Goal: Information Seeking & Learning: Learn about a topic

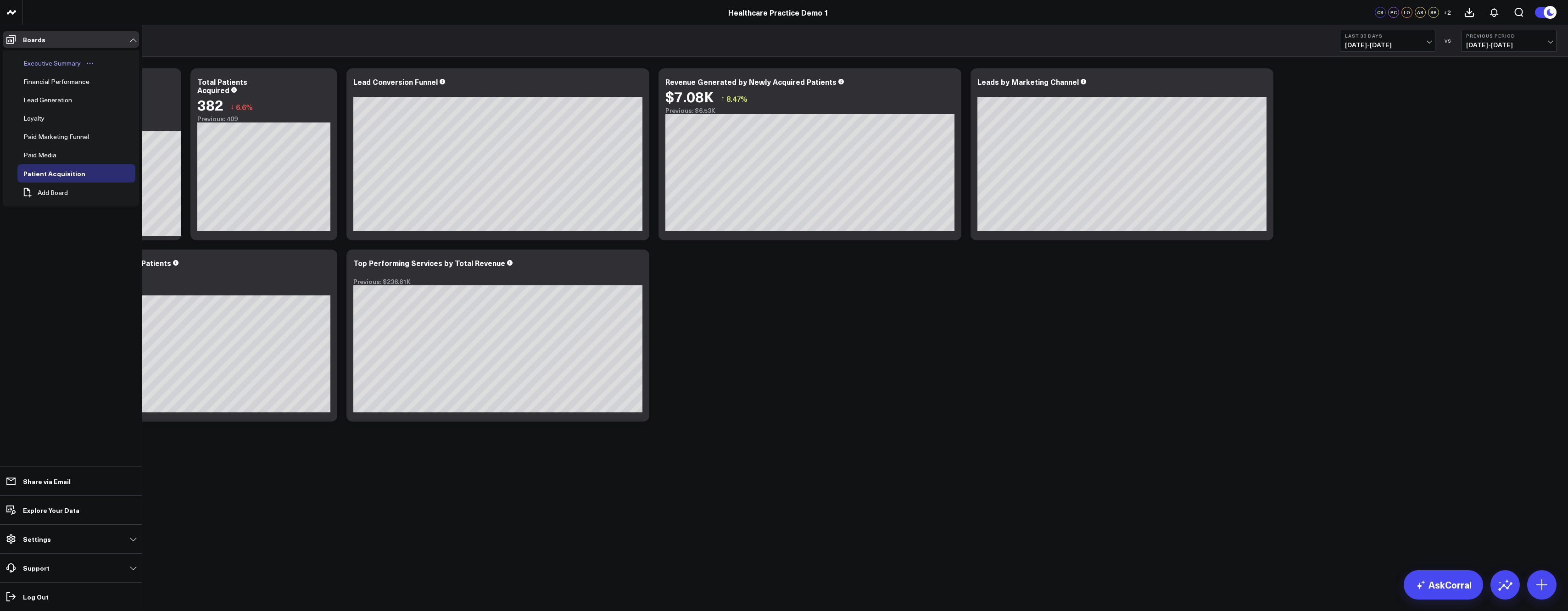
click at [42, 67] on div "Executive Summary" at bounding box center [52, 63] width 62 height 11
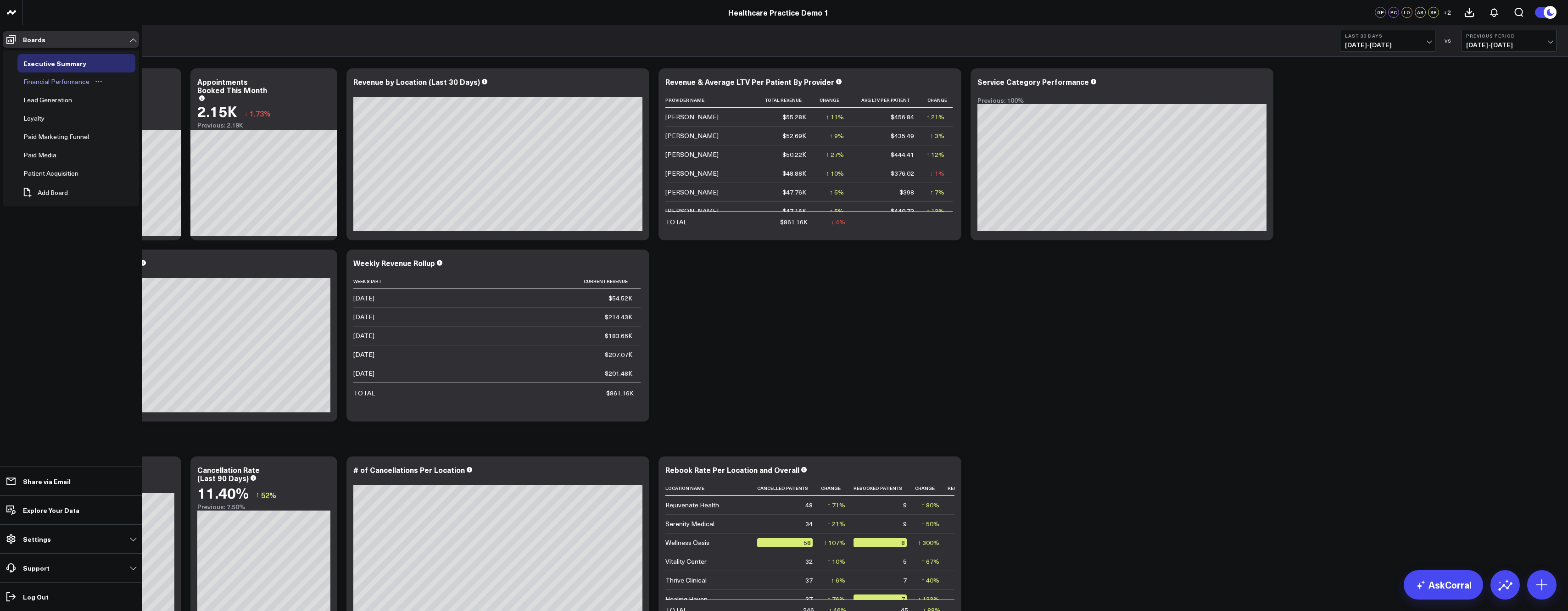
click at [49, 82] on div "Financial Performance" at bounding box center [57, 82] width 71 height 11
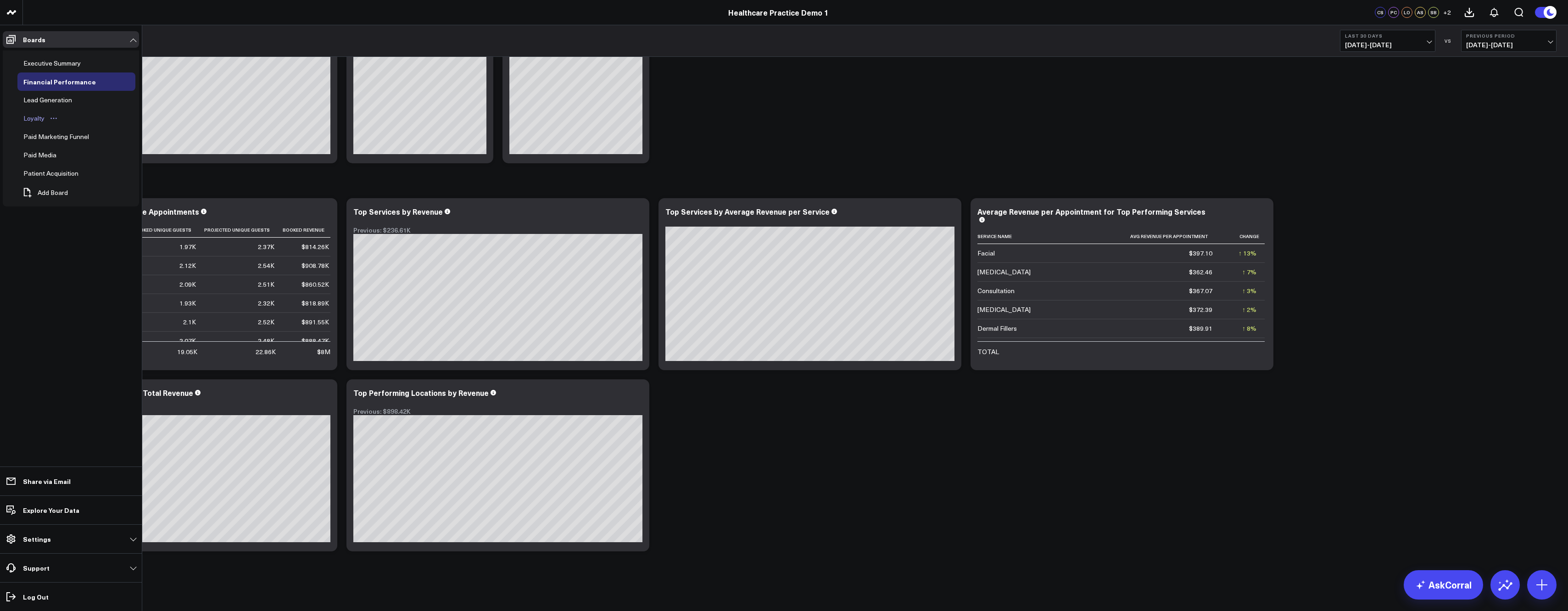
click at [30, 120] on div "Loyalty" at bounding box center [34, 118] width 26 height 11
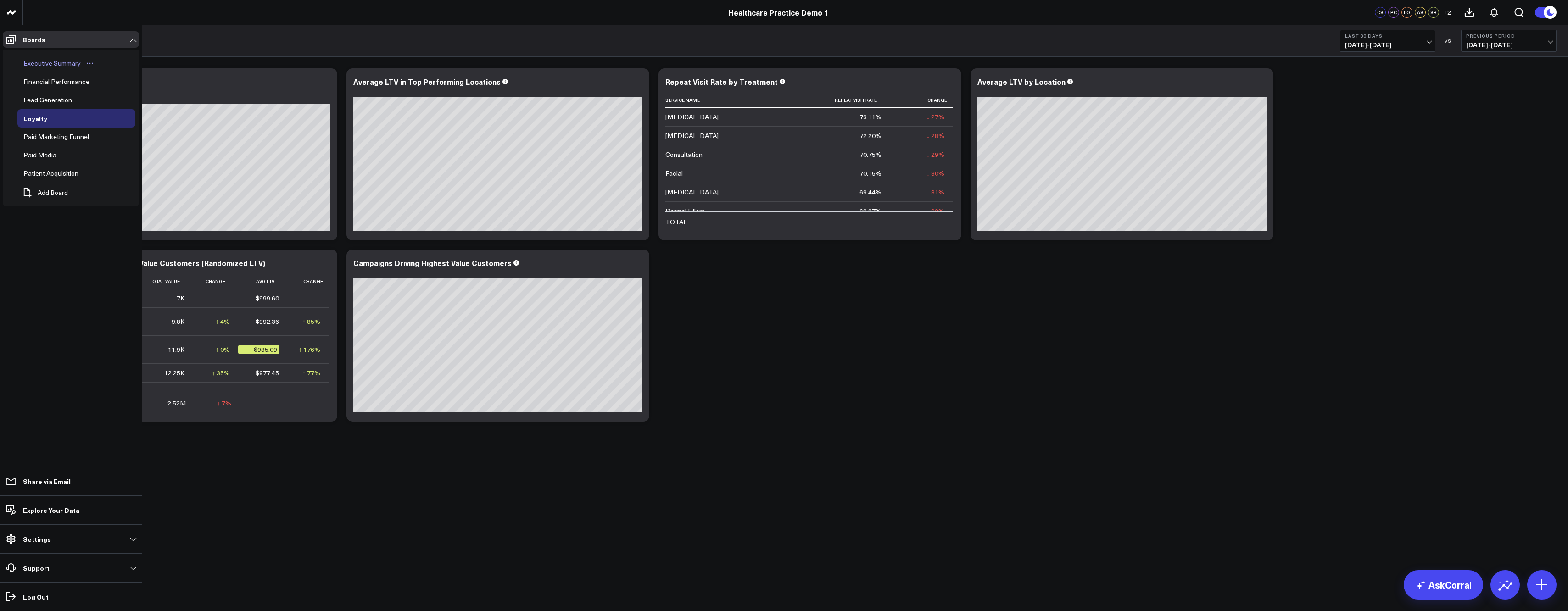
click at [53, 63] on div "Executive Summary" at bounding box center [52, 63] width 62 height 11
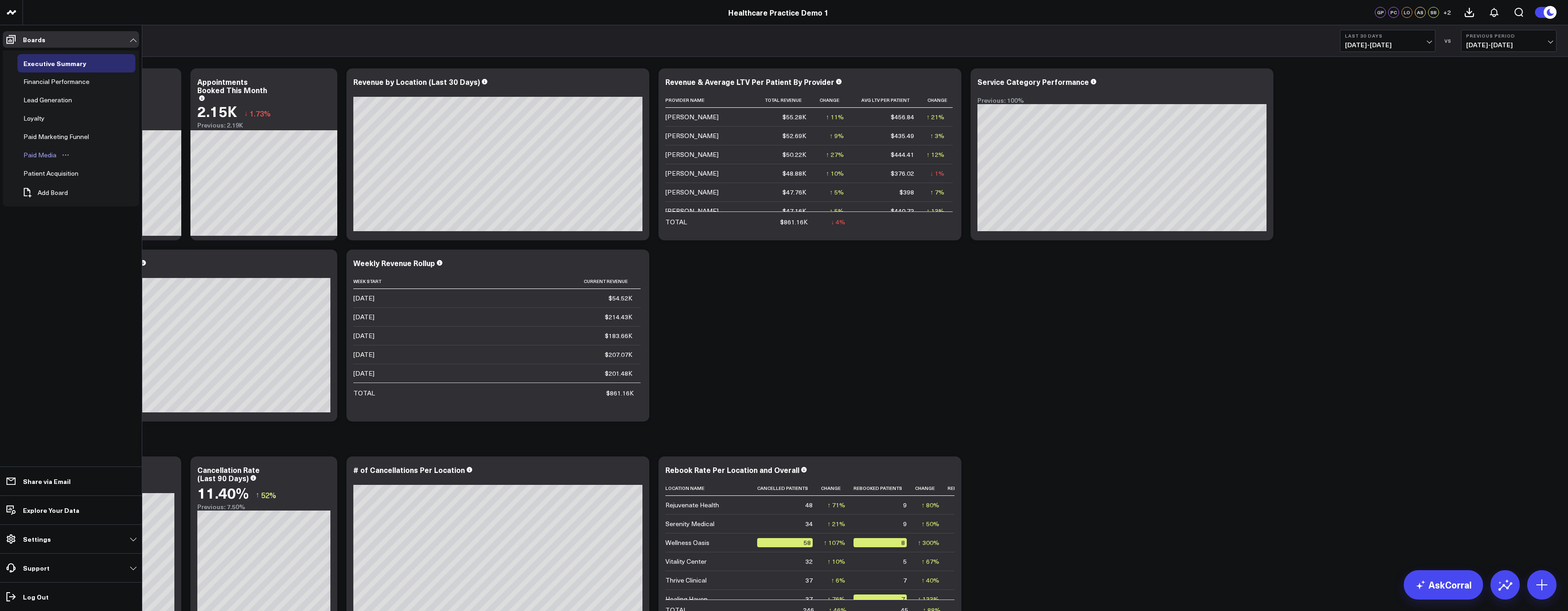
click at [43, 158] on div "Paid Media" at bounding box center [40, 155] width 38 height 11
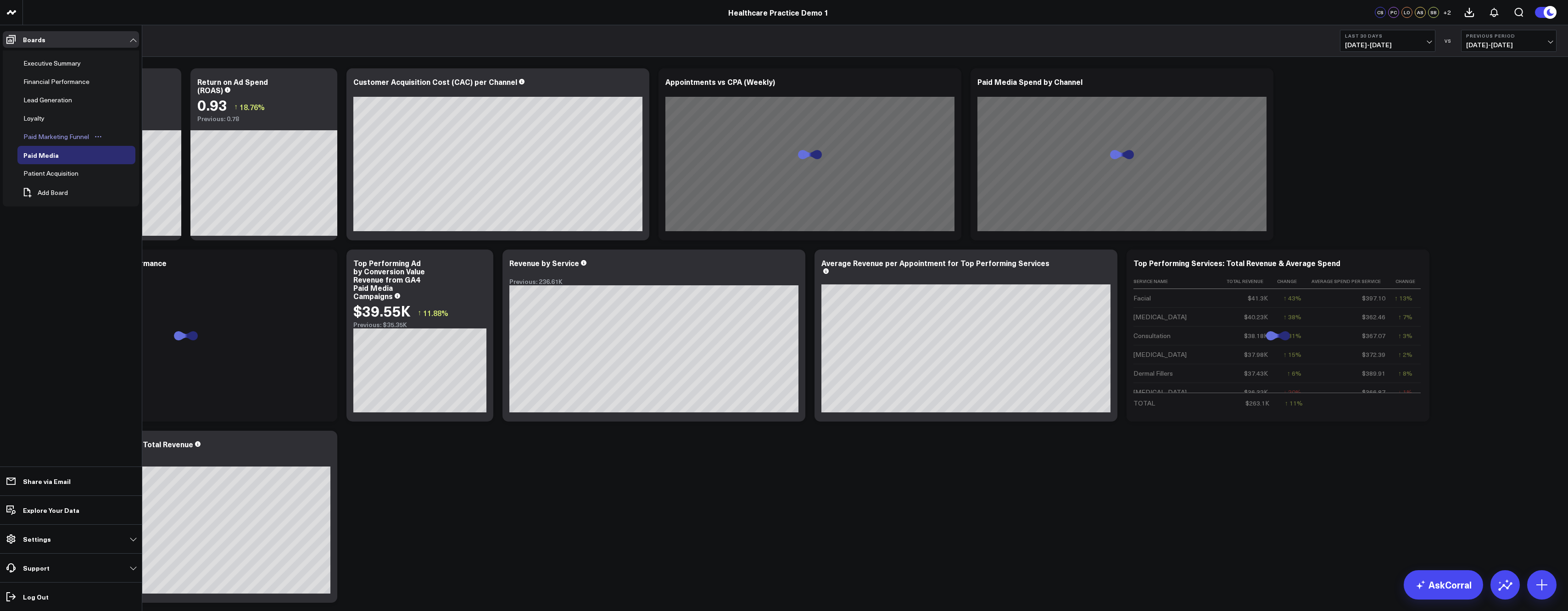
click at [47, 135] on div "Paid Marketing Funnel" at bounding box center [56, 137] width 70 height 11
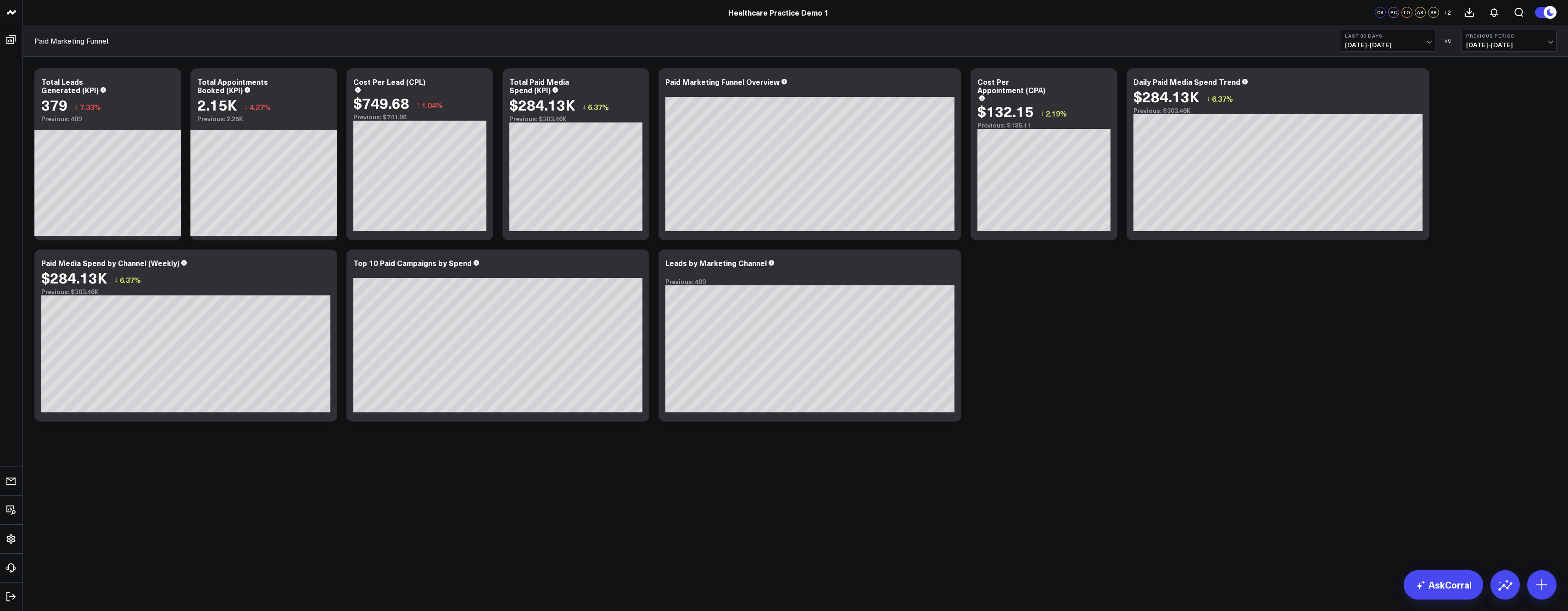
click at [1010, 486] on body "Healthcare Practice Demo 1 Healthcare Practice Demo 1 CS PC LO AS SB + 2 Paid M…" at bounding box center [784, 306] width 1568 height 611
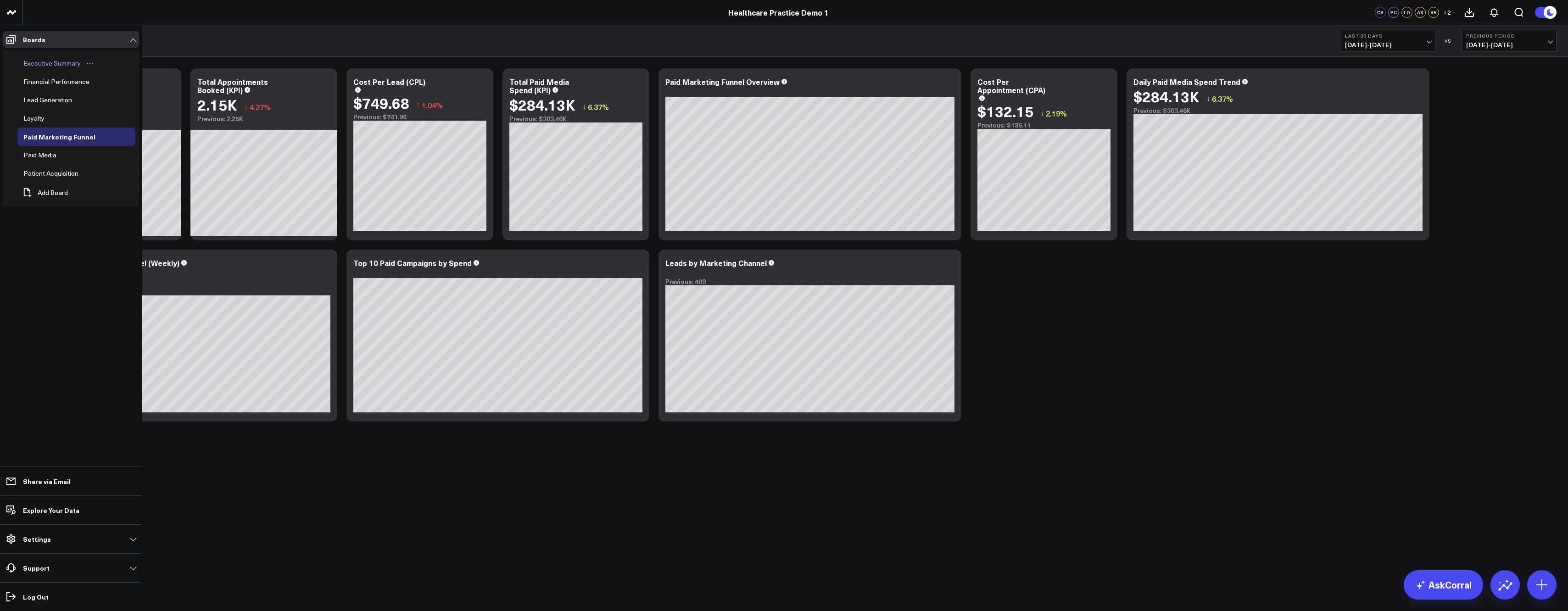
click at [69, 61] on div "Executive Summary" at bounding box center [52, 63] width 62 height 11
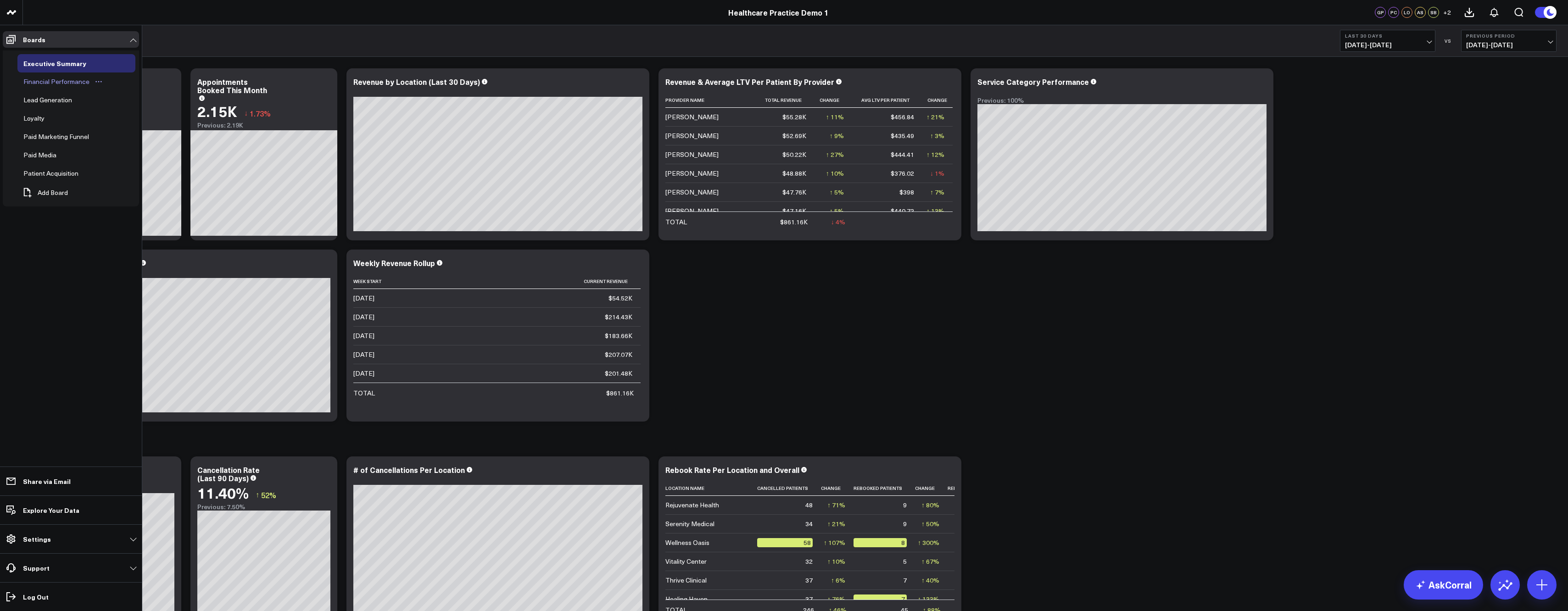
click at [38, 83] on div "Financial Performance" at bounding box center [57, 82] width 71 height 11
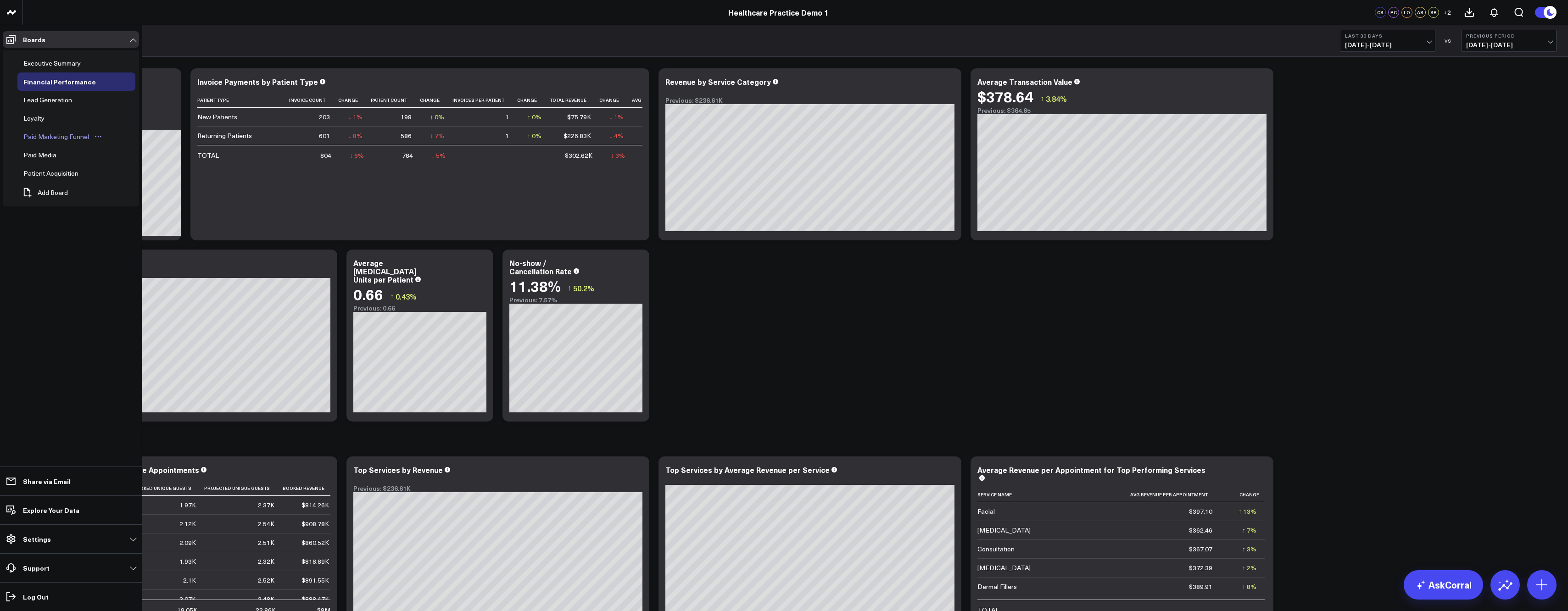
click at [38, 140] on div "Paid Marketing Funnel" at bounding box center [56, 137] width 70 height 11
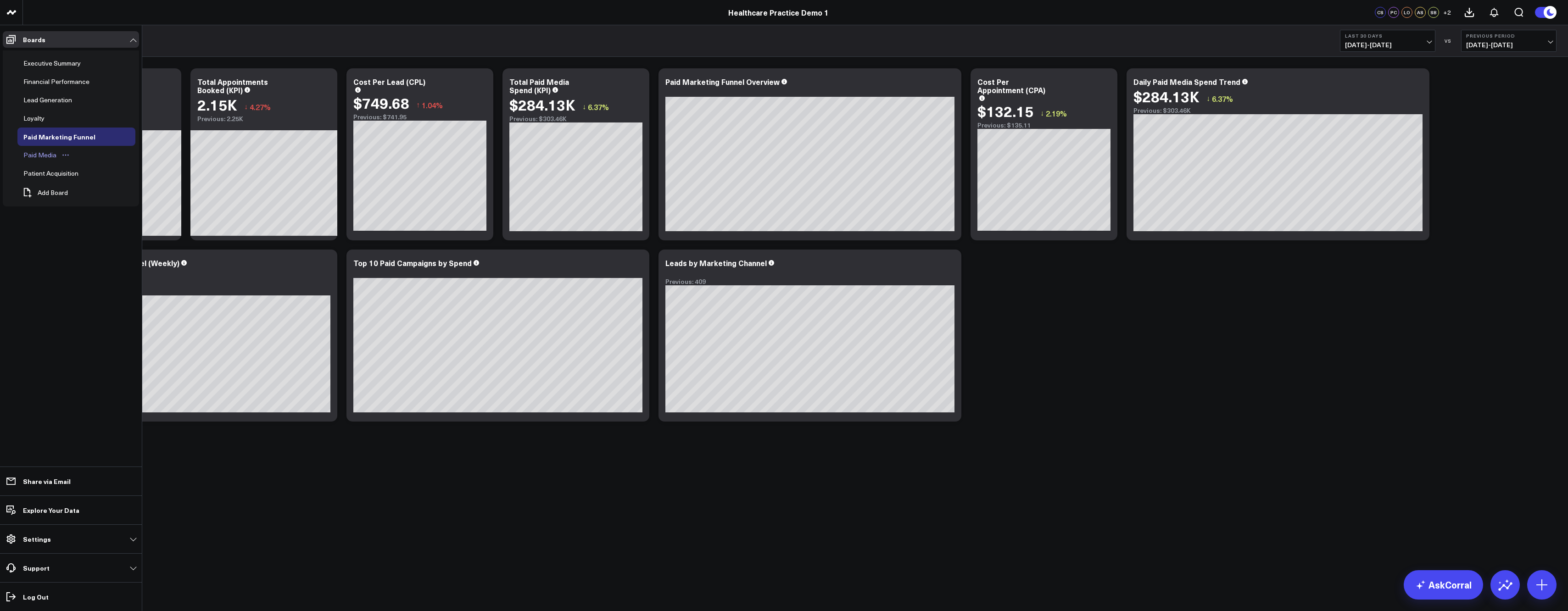
click at [37, 159] on div "Paid Media" at bounding box center [40, 155] width 38 height 11
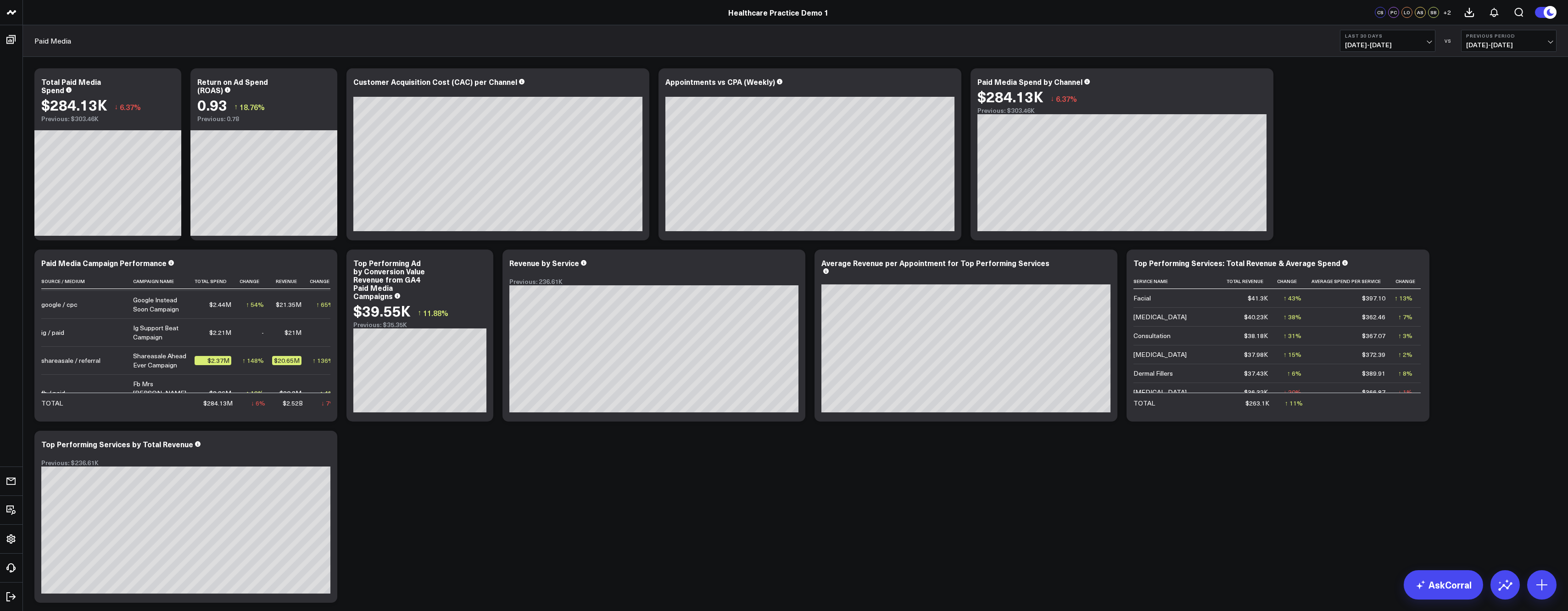
scroll to position [51, 0]
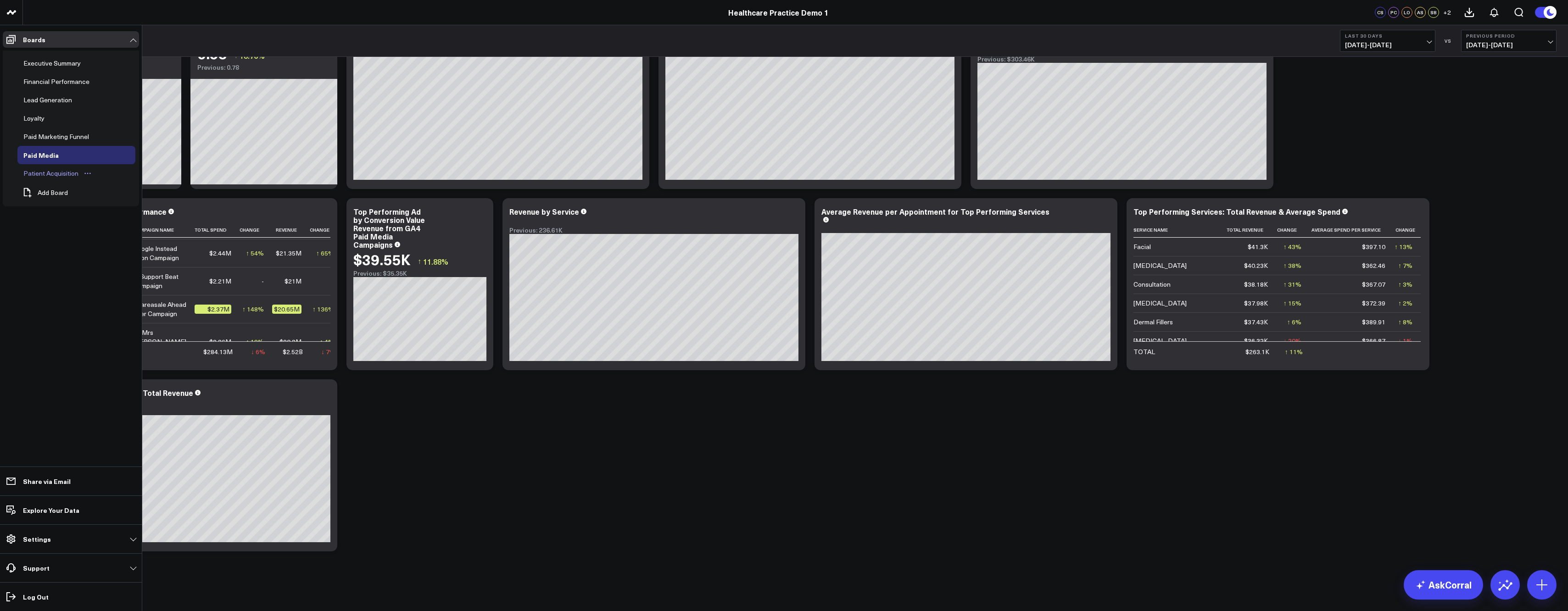
click at [61, 176] on div "Patient Acquisition" at bounding box center [51, 173] width 60 height 11
